Goal: Task Accomplishment & Management: Manage account settings

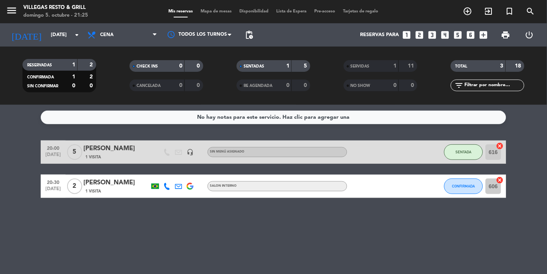
click at [94, 189] on span "1 Visita" at bounding box center [93, 191] width 16 height 6
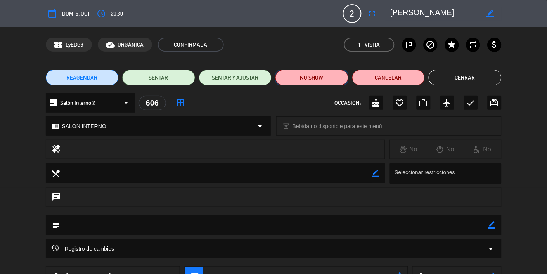
click at [318, 78] on button "NO SHOW" at bounding box center [311, 78] width 73 height 16
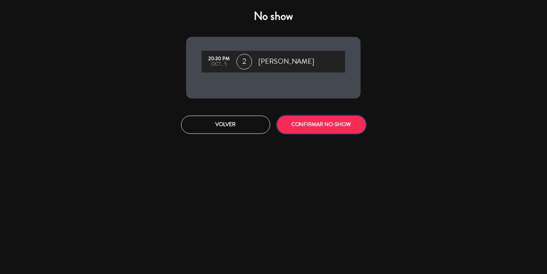
click at [354, 126] on button "CONFIRMAR NO-SHOW" at bounding box center [321, 125] width 89 height 18
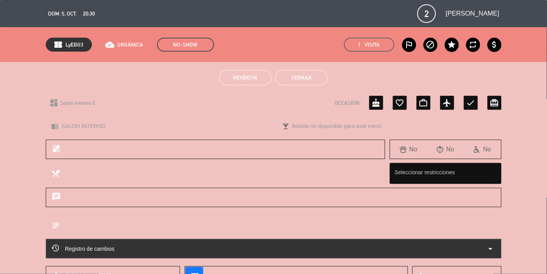
click at [315, 83] on button "Cerrar" at bounding box center [301, 78] width 52 height 16
